Goal: Communication & Community: Answer question/provide support

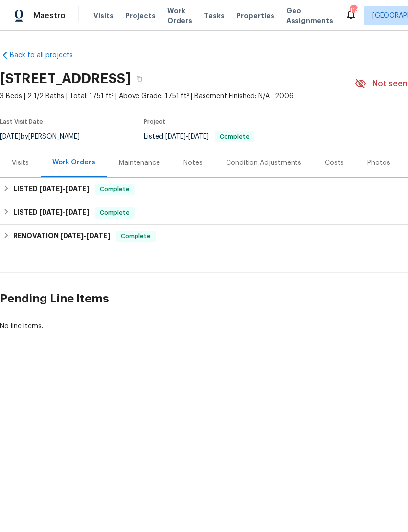
click at [337, 170] on div "Costs" at bounding box center [334, 162] width 43 height 29
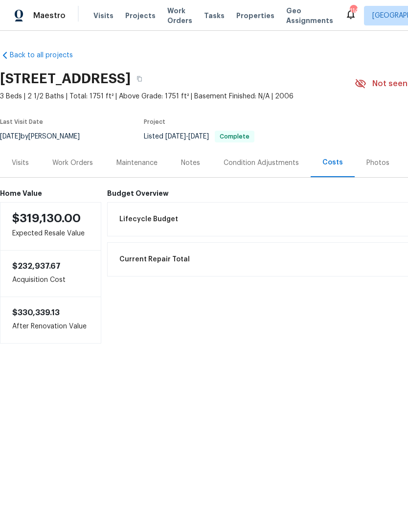
click at [72, 165] on div "Work Orders" at bounding box center [72, 163] width 41 height 10
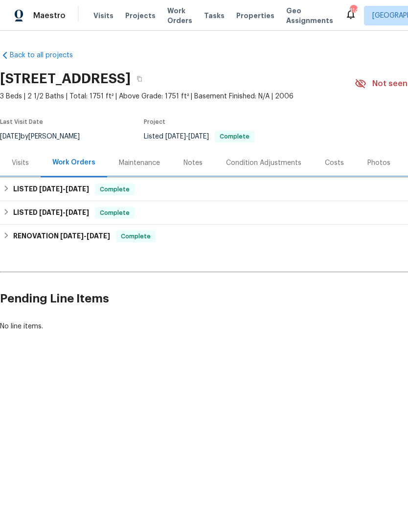
click at [183, 188] on div "LISTED 7/28/25 - 7/31/25 Complete" at bounding box center [276, 190] width 547 height 12
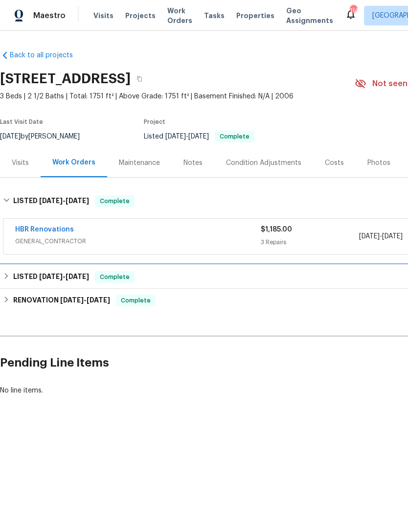
click at [216, 277] on div "LISTED 7/23/25 - 7/24/25 Complete" at bounding box center [276, 277] width 547 height 12
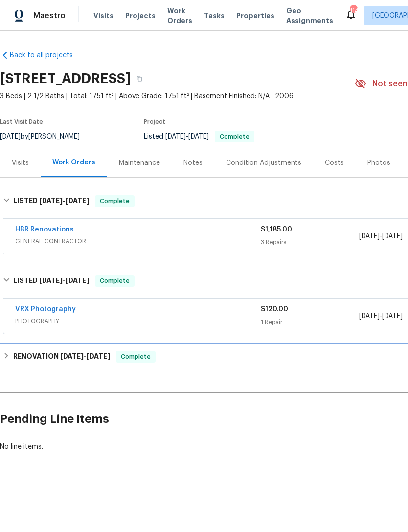
click at [230, 356] on div "RENOVATION 7/8/25 - 7/17/25 Complete" at bounding box center [276, 357] width 547 height 12
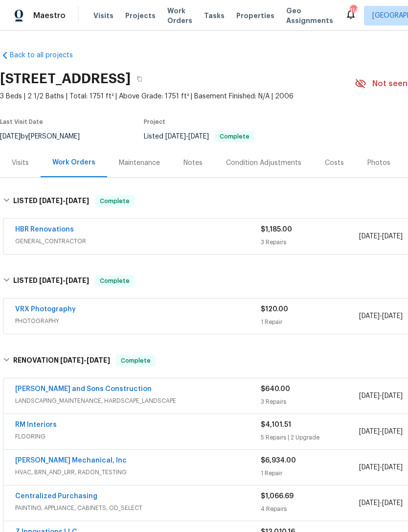
click at [184, 162] on div "Notes" at bounding box center [193, 163] width 19 height 10
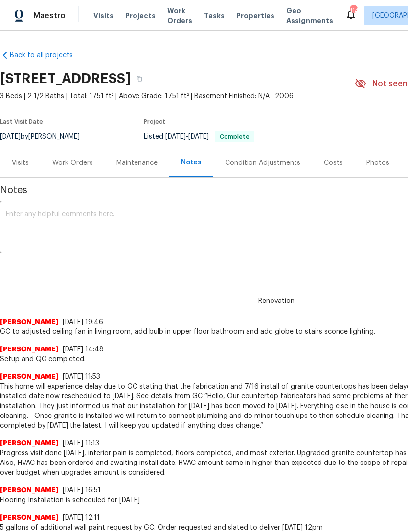
click at [20, 154] on div "Visits" at bounding box center [20, 162] width 41 height 29
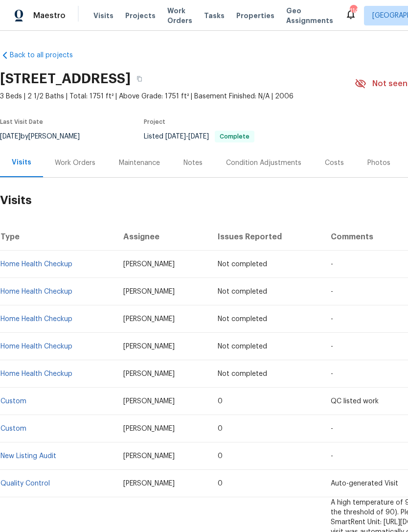
click at [328, 161] on div "Costs" at bounding box center [334, 163] width 19 height 10
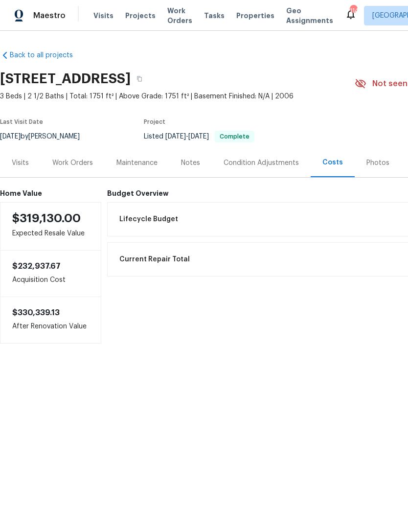
click at [22, 159] on div "Visits" at bounding box center [20, 163] width 17 height 10
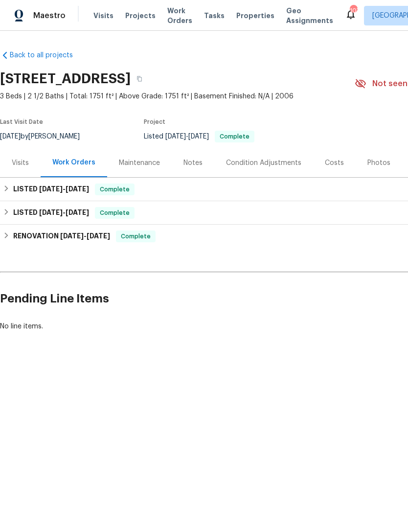
click at [33, 155] on div "Visits" at bounding box center [20, 162] width 41 height 29
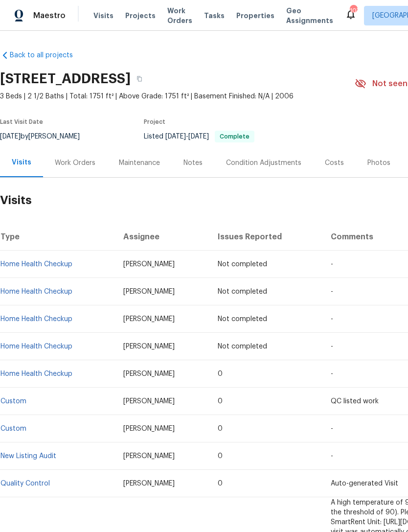
click at [194, 163] on div "Notes" at bounding box center [193, 163] width 19 height 10
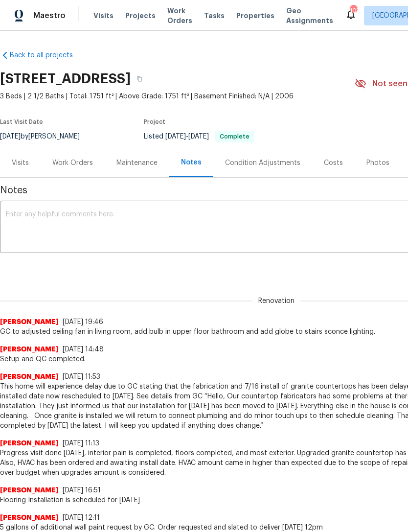
click at [76, 163] on div "Work Orders" at bounding box center [72, 163] width 41 height 10
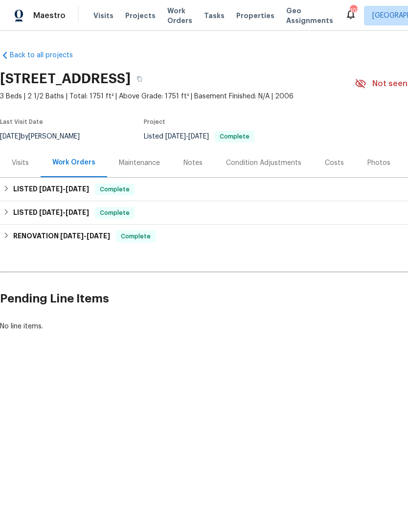
click at [312, 0] on div "Maestro Visits Projects Work Orders Tasks Properties Geo Assignments 107 Atlant…" at bounding box center [204, 15] width 408 height 31
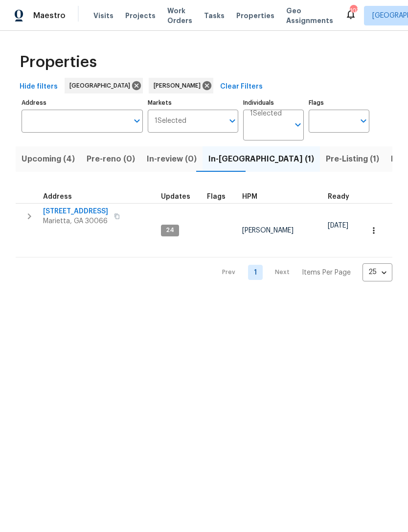
click at [81, 211] on span "[STREET_ADDRESS]" at bounding box center [75, 212] width 65 height 10
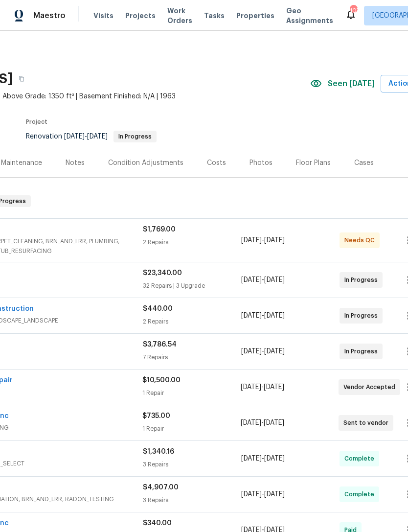
scroll to position [0, 118]
click at [213, 159] on div "Costs" at bounding box center [216, 163] width 19 height 10
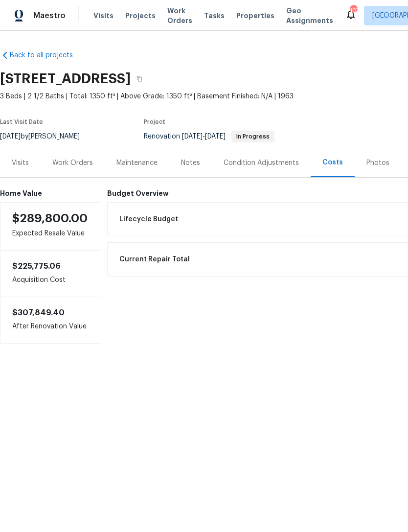
click at [25, 151] on div "Visits" at bounding box center [20, 162] width 41 height 29
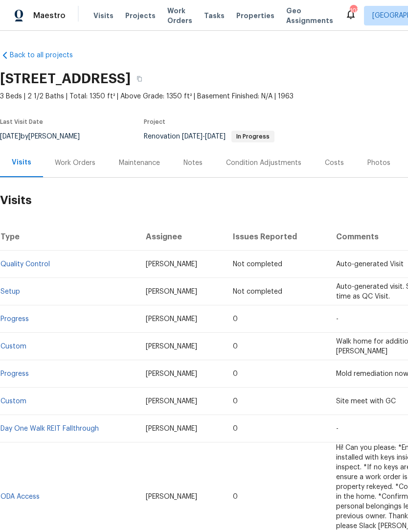
click at [86, 159] on div "Work Orders" at bounding box center [75, 163] width 41 height 10
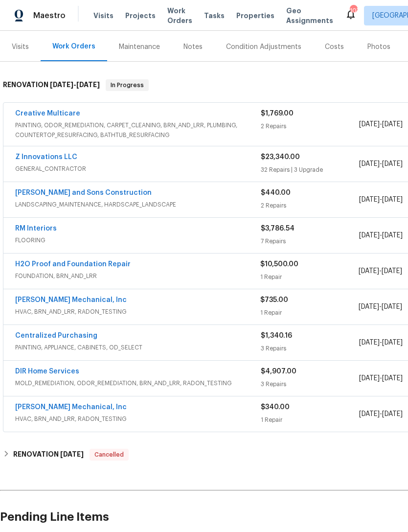
scroll to position [116, 0]
click at [46, 230] on link "RM Interiors" at bounding box center [36, 228] width 42 height 7
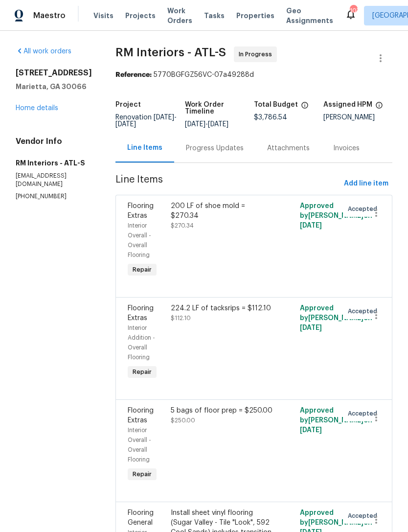
click at [224, 150] on div "Progress Updates" at bounding box center [215, 148] width 58 height 10
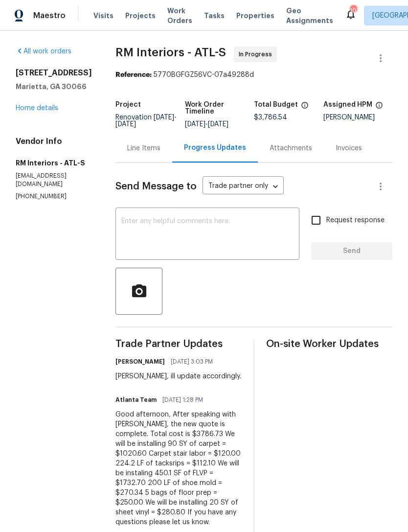
click at [241, 243] on textarea at bounding box center [207, 235] width 172 height 34
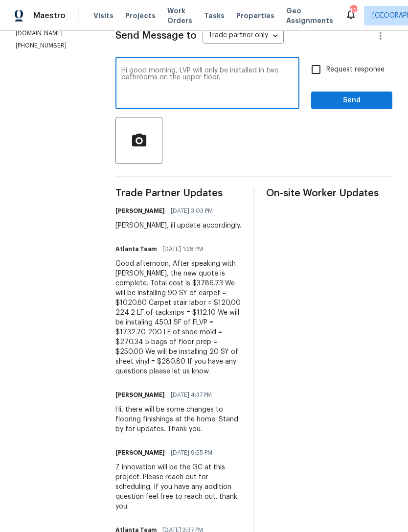
scroll to position [150, 0]
click at [260, 73] on textarea "Hi good morning, LVP will only be installed in two bathrooms on the upper floor." at bounding box center [207, 85] width 172 height 34
click at [234, 83] on textarea "Hi good morning, LVP will only be installed in the two bathrooms on the upper f…" at bounding box center [207, 85] width 172 height 34
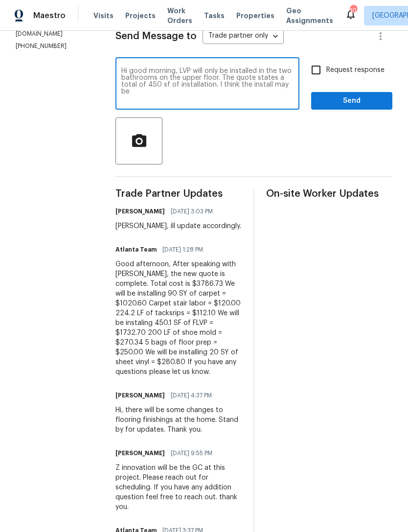
click at [245, 90] on textarea "Hi good morning, LVP will only be installed in the two bathrooms on the upper f…" at bounding box center [207, 85] width 172 height 34
click at [247, 85] on textarea "Hi good morning, LVP will only be installed in the two bathrooms on the upper f…" at bounding box center [207, 85] width 172 height 34
click at [270, 86] on textarea "Hi good morning, LVP will only be installed in the two bathrooms on the upper f…" at bounding box center [207, 85] width 172 height 34
click at [291, 83] on textarea "Hi good morning, LVP will only be installed in the two bathrooms on the upper f…" at bounding box center [207, 85] width 172 height 34
click at [204, 98] on textarea "Hi good morning, LVP will only be installed in the two bathrooms on the upper f…" at bounding box center [207, 85] width 172 height 34
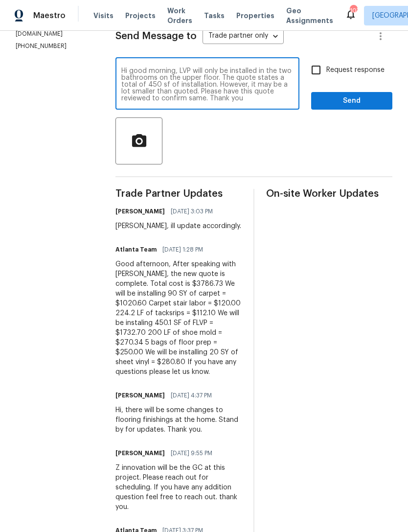
click at [183, 91] on textarea "Hi good morning, LVP will only be installed in the two bathrooms on the upper f…" at bounding box center [207, 85] width 172 height 34
click at [217, 101] on textarea "Hi good morning, LVP will only be installed in the two bathrooms on the upper f…" at bounding box center [207, 85] width 172 height 34
click at [174, 101] on textarea "Hi good morning, LVP will only be installed in the two bathrooms on the upper f…" at bounding box center [207, 85] width 172 height 34
type textarea "Hi good morning, LVP will only be installed in the two bathrooms on the upper f…"
click at [306, 77] on input "Request response" at bounding box center [316, 70] width 21 height 21
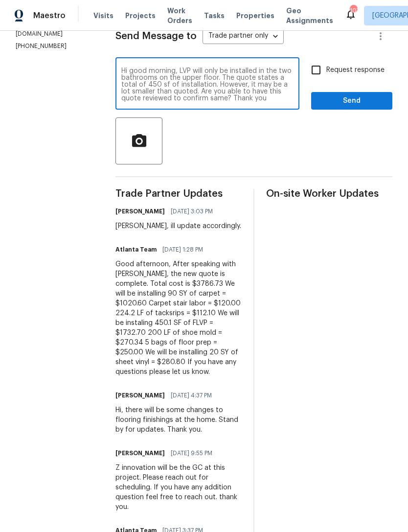
checkbox input "true"
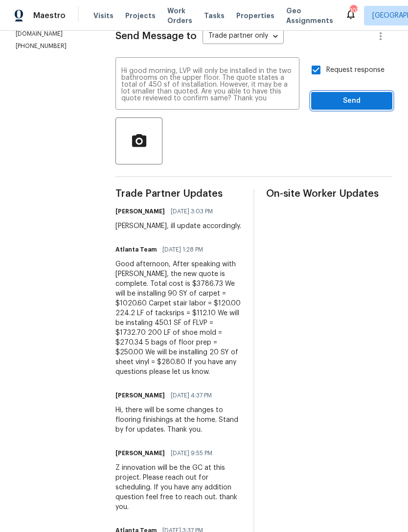
click at [360, 100] on span "Send" at bounding box center [352, 101] width 66 height 12
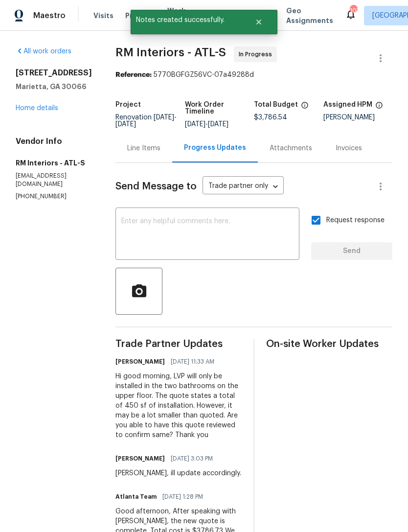
click at [52, 111] on link "Home details" at bounding box center [37, 108] width 43 height 7
